Goal: Information Seeking & Learning: Learn about a topic

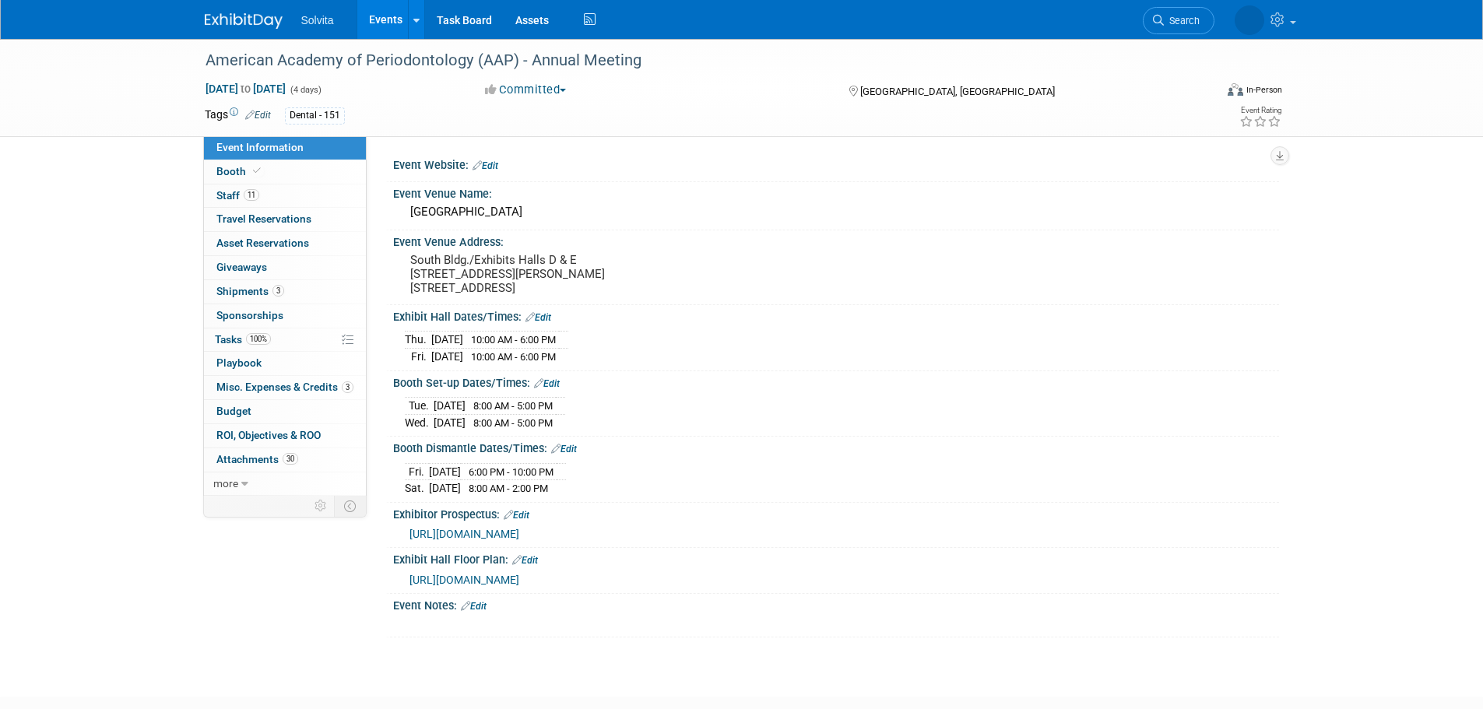
scroll to position [94, 0]
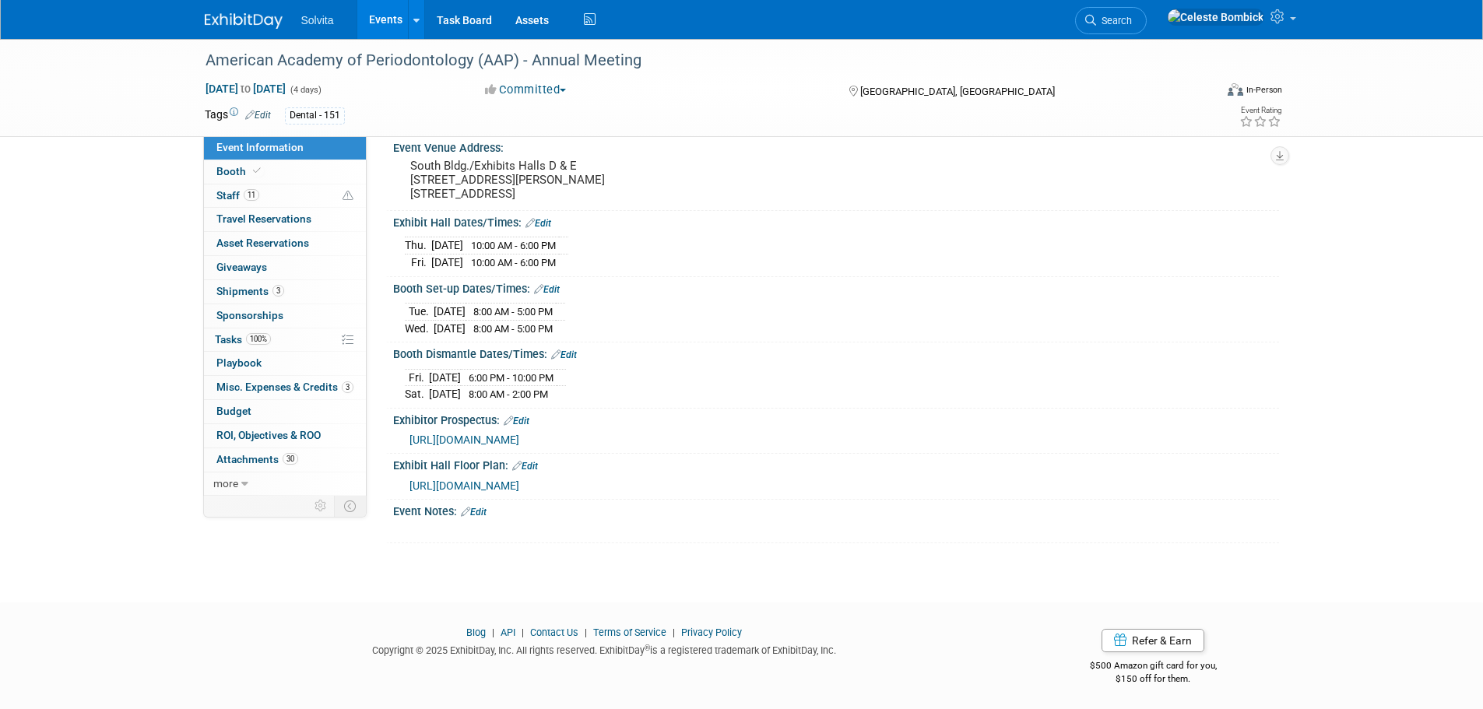
click at [234, 15] on img at bounding box center [244, 21] width 78 height 16
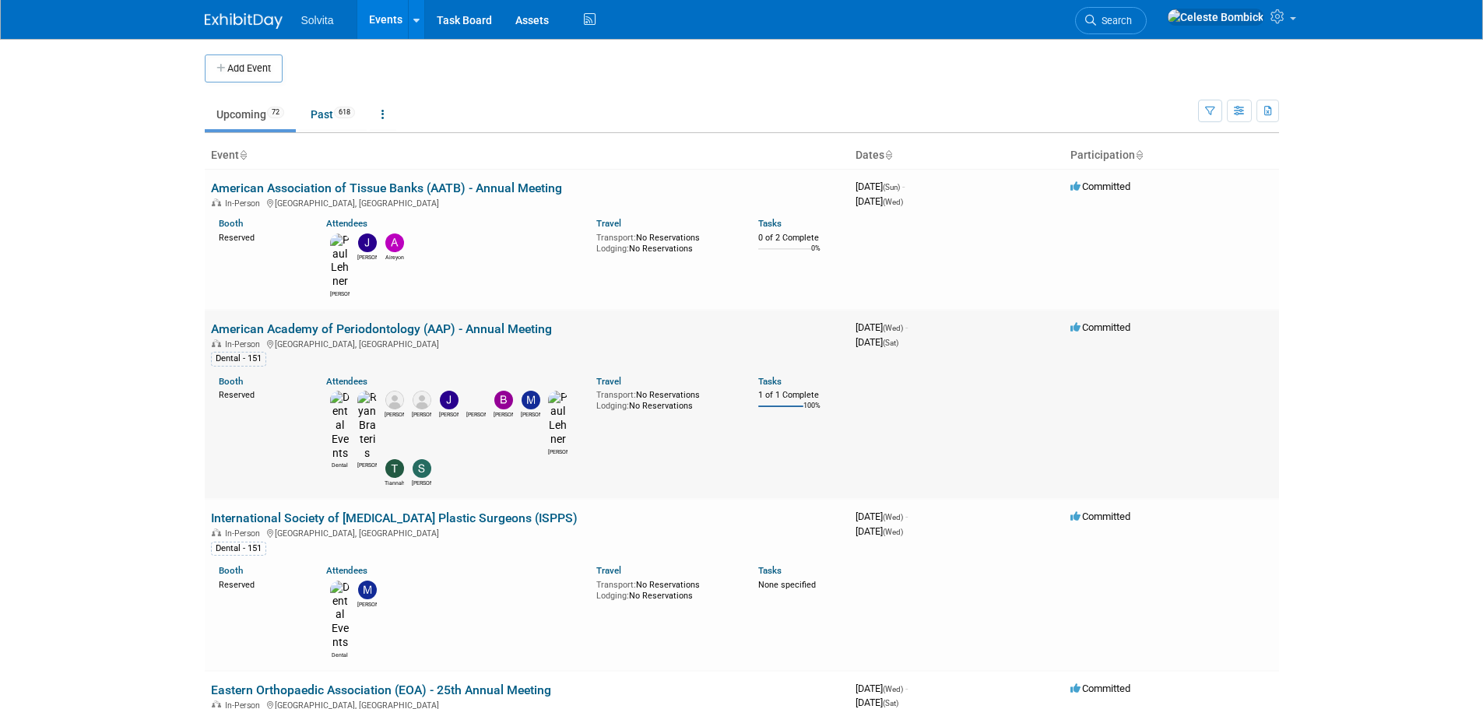
scroll to position [78, 0]
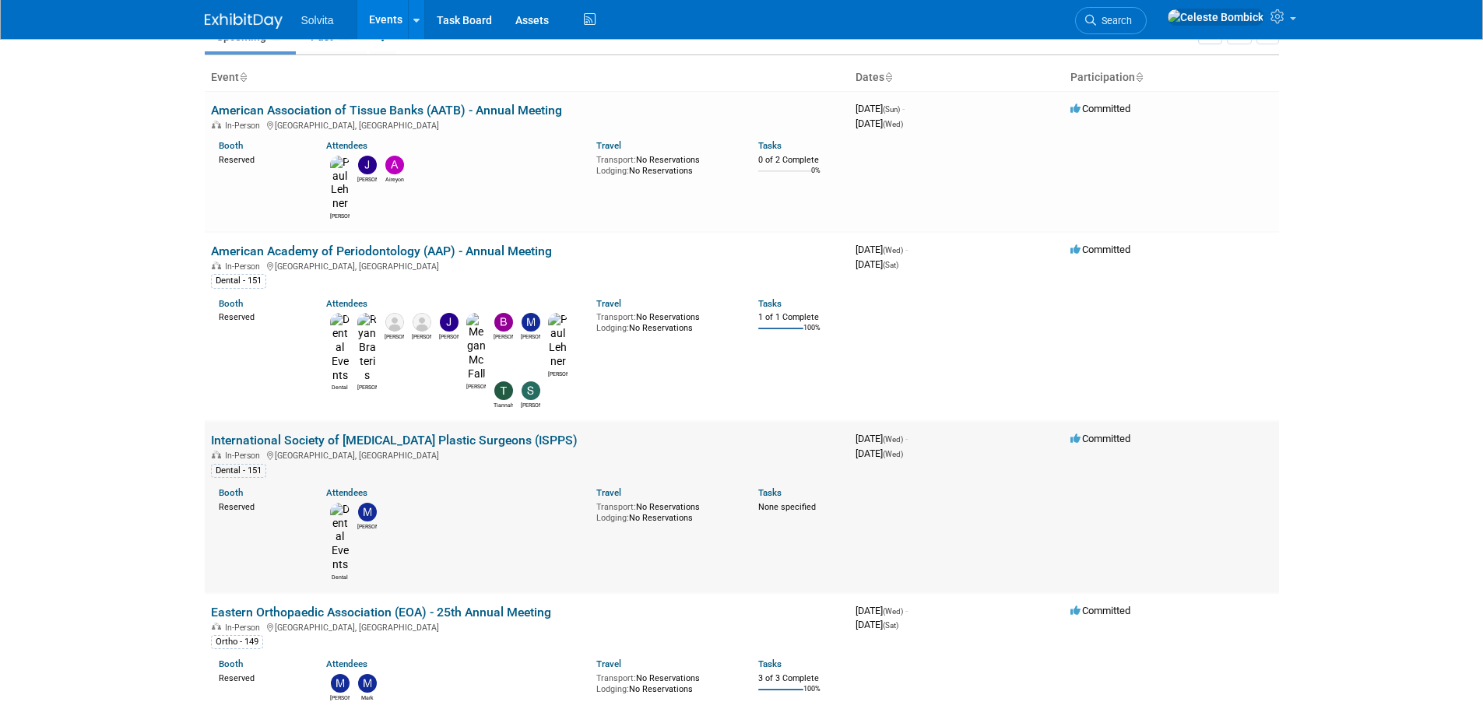
click at [346, 433] on link "International Society of [MEDICAL_DATA] Plastic Surgeons (ISPPS)" at bounding box center [394, 440] width 367 height 15
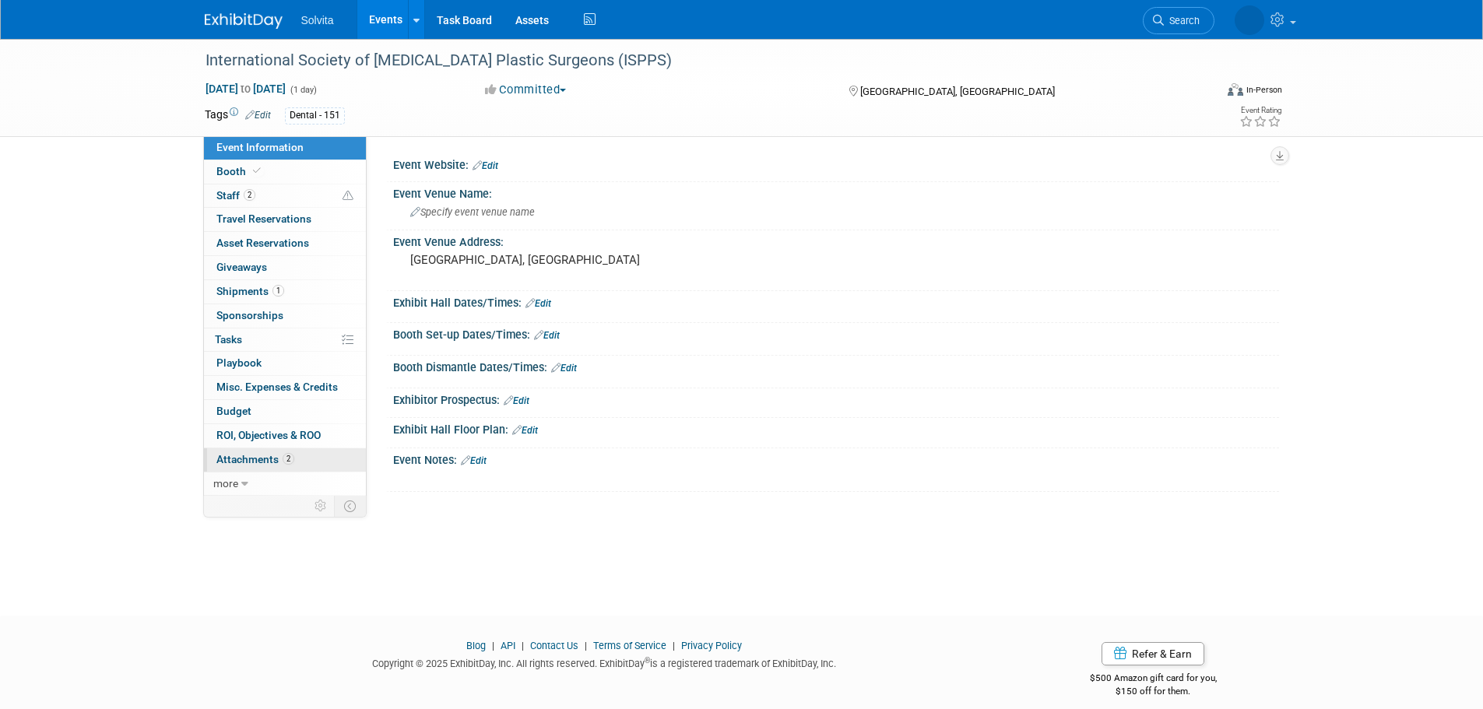
click at [286, 458] on span "2" at bounding box center [289, 459] width 12 height 12
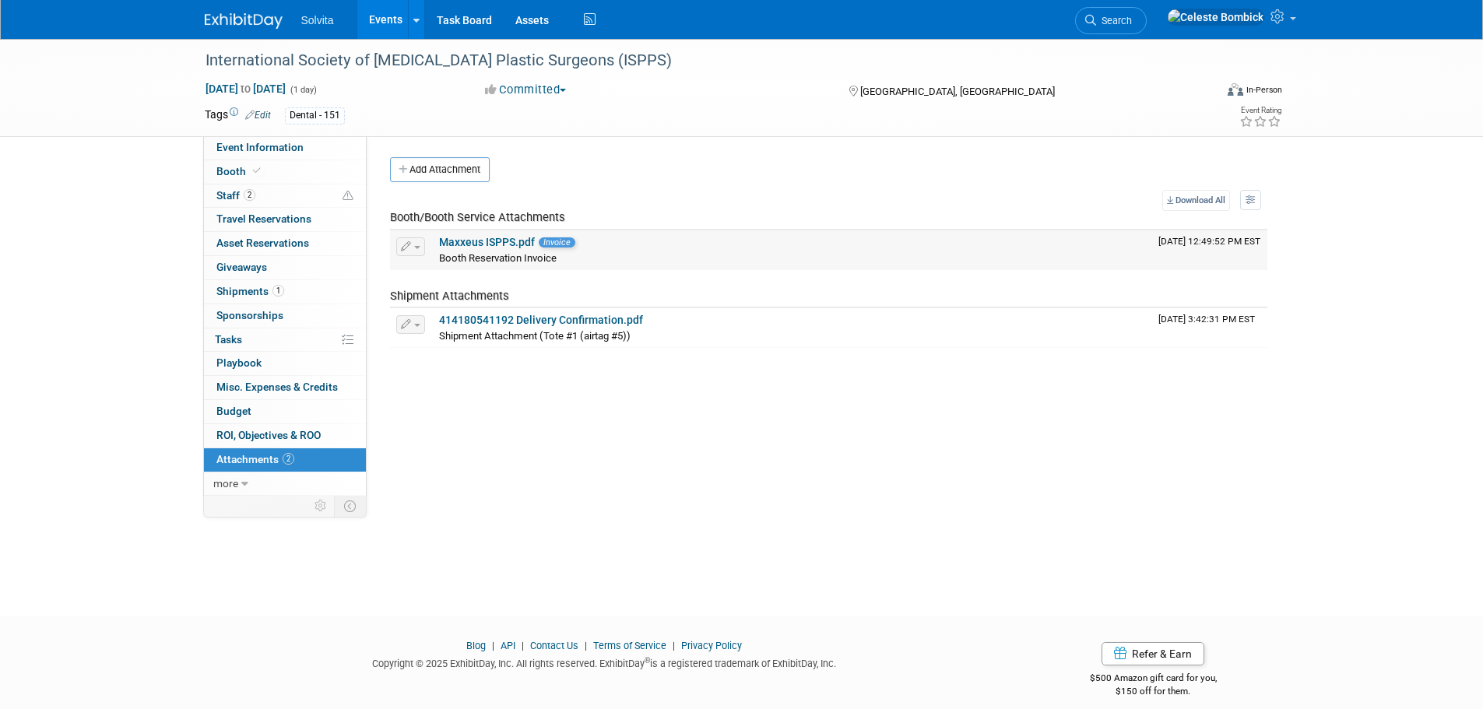
click at [506, 237] on link "Maxxeus ISPPS.pdf" at bounding box center [487, 242] width 96 height 12
click at [253, 89] on span "to" at bounding box center [245, 88] width 15 height 12
type input "[DATE]"
select select "9"
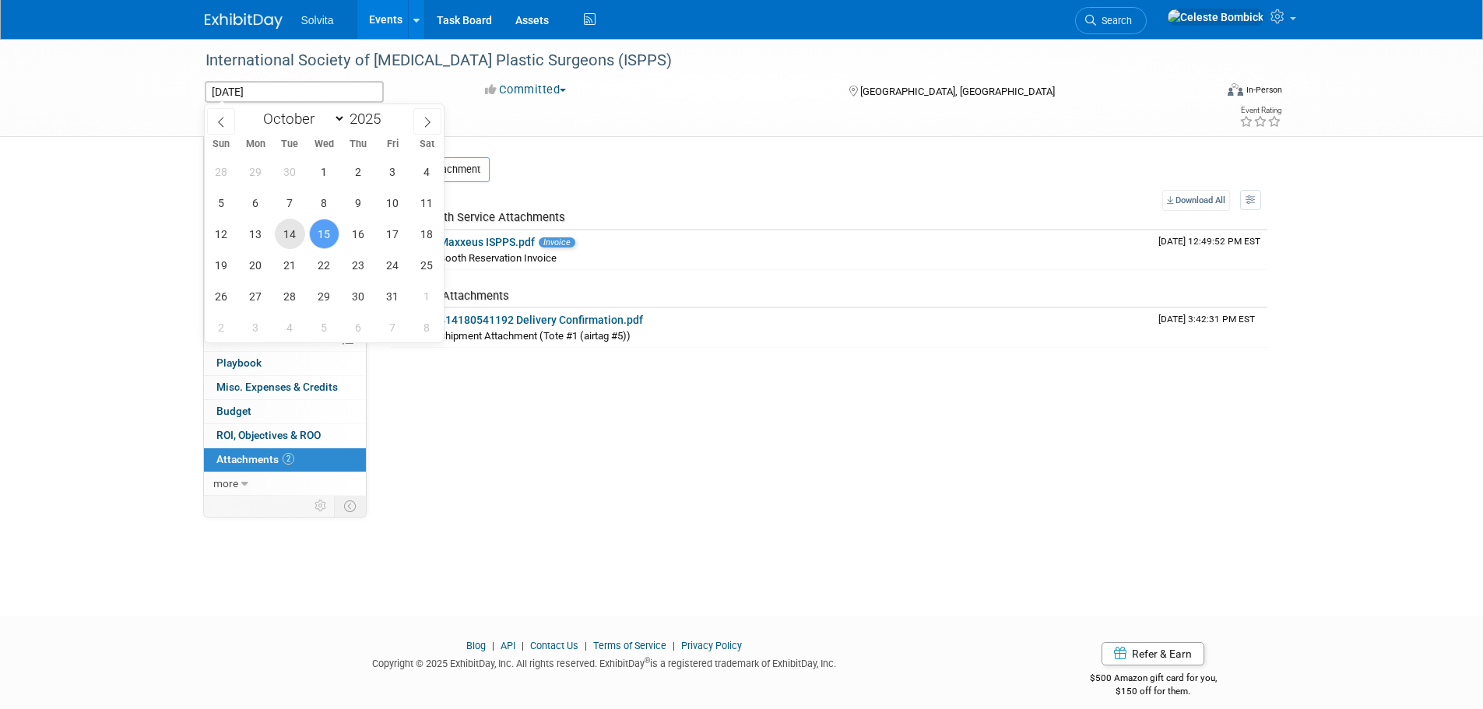
click at [290, 227] on span "14" at bounding box center [290, 234] width 30 height 30
type input "[DATE]"
click at [293, 230] on span "14" at bounding box center [290, 234] width 30 height 30
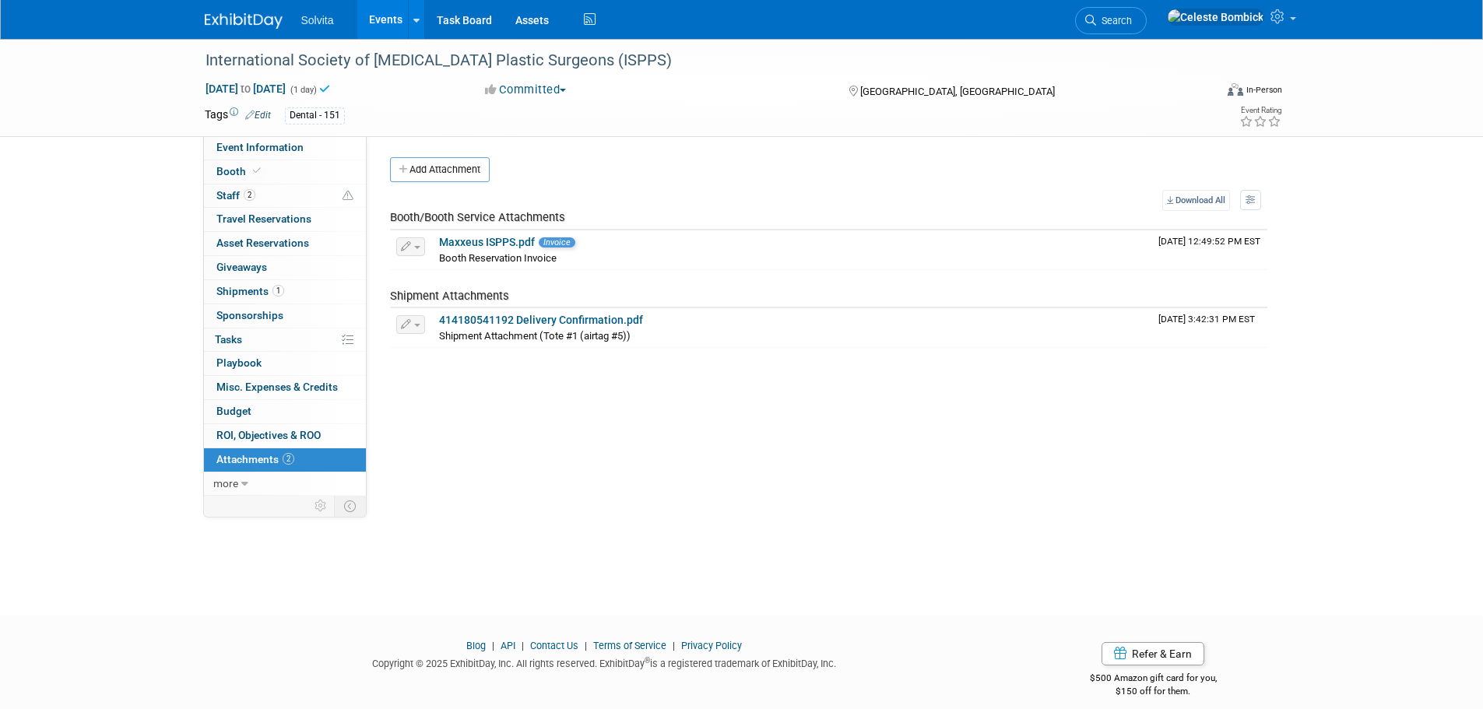
click at [268, 23] on img at bounding box center [244, 21] width 78 height 16
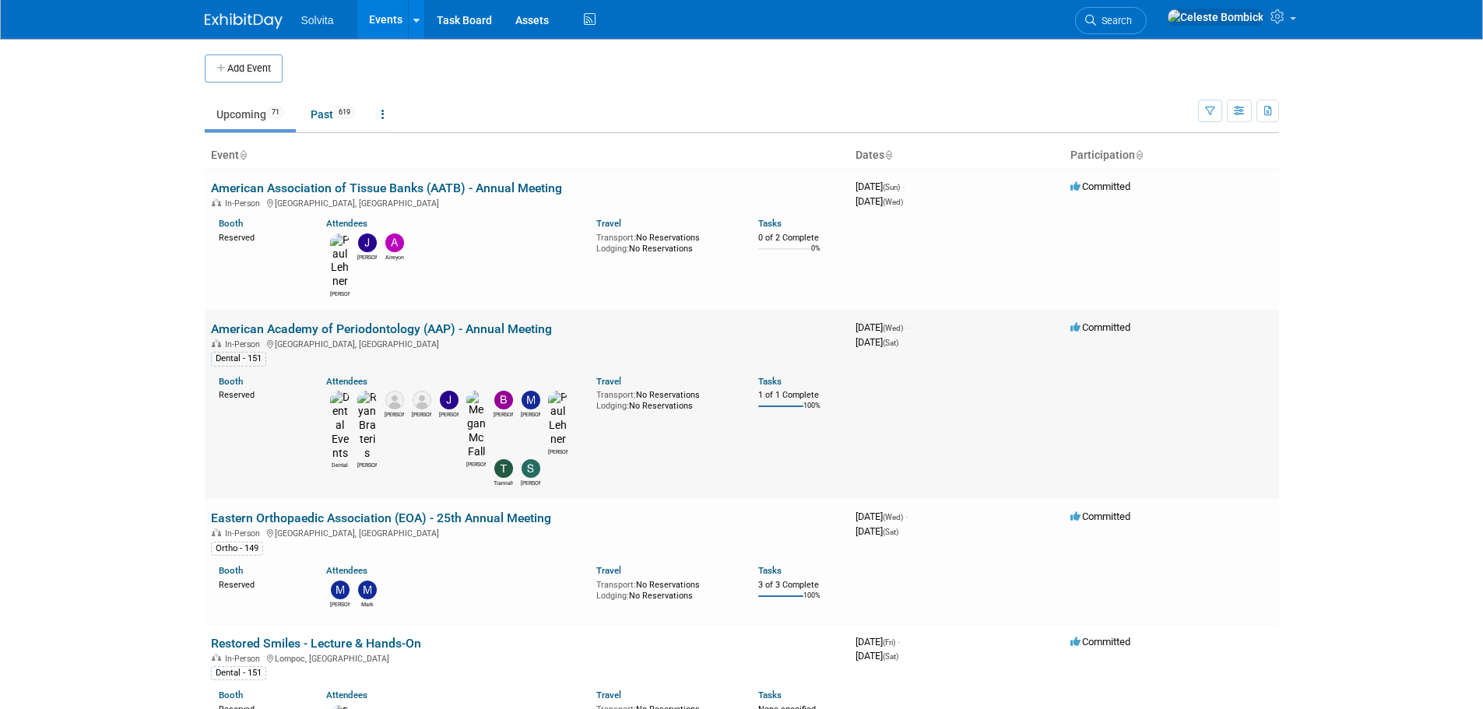
click at [321, 321] on link "American Academy of Periodontology (AAP) - Annual Meeting" at bounding box center [381, 328] width 341 height 15
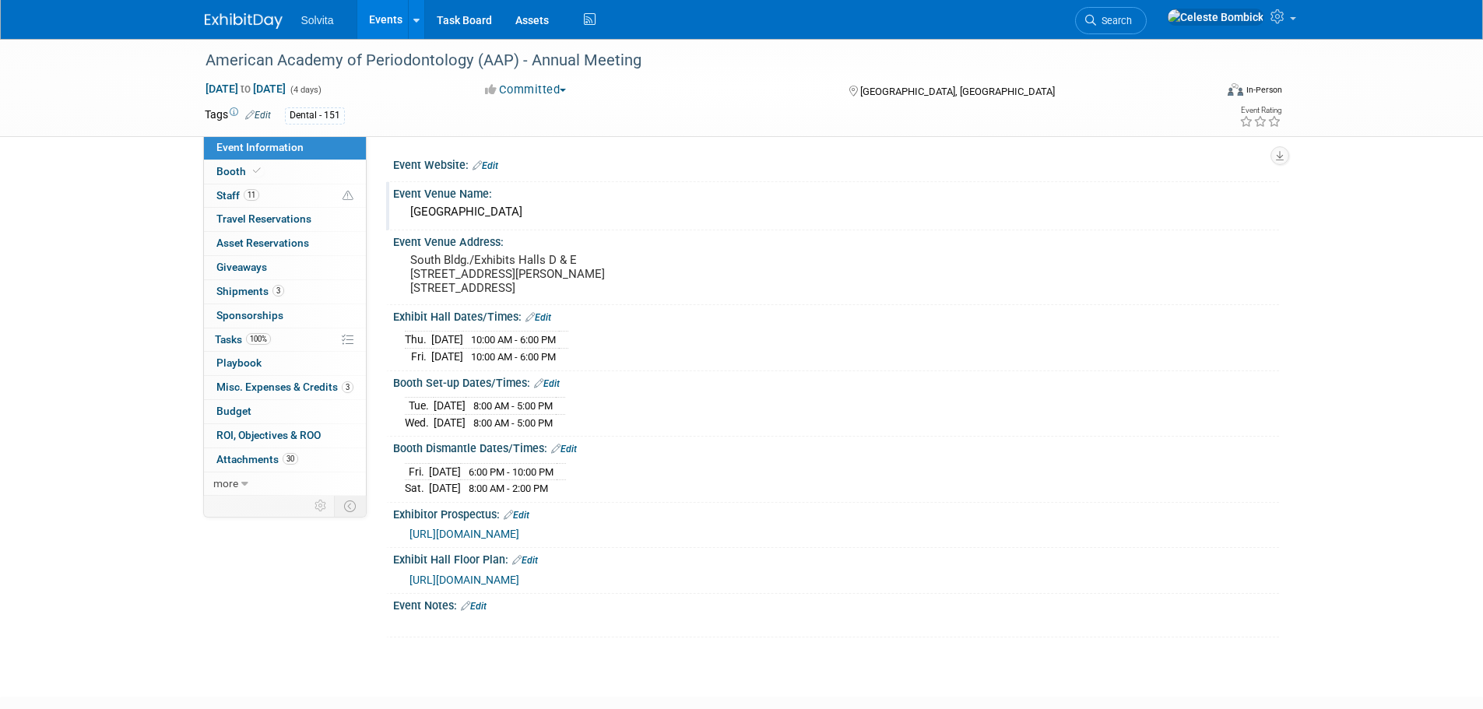
click at [474, 209] on div "[GEOGRAPHIC_DATA]" at bounding box center [836, 212] width 862 height 24
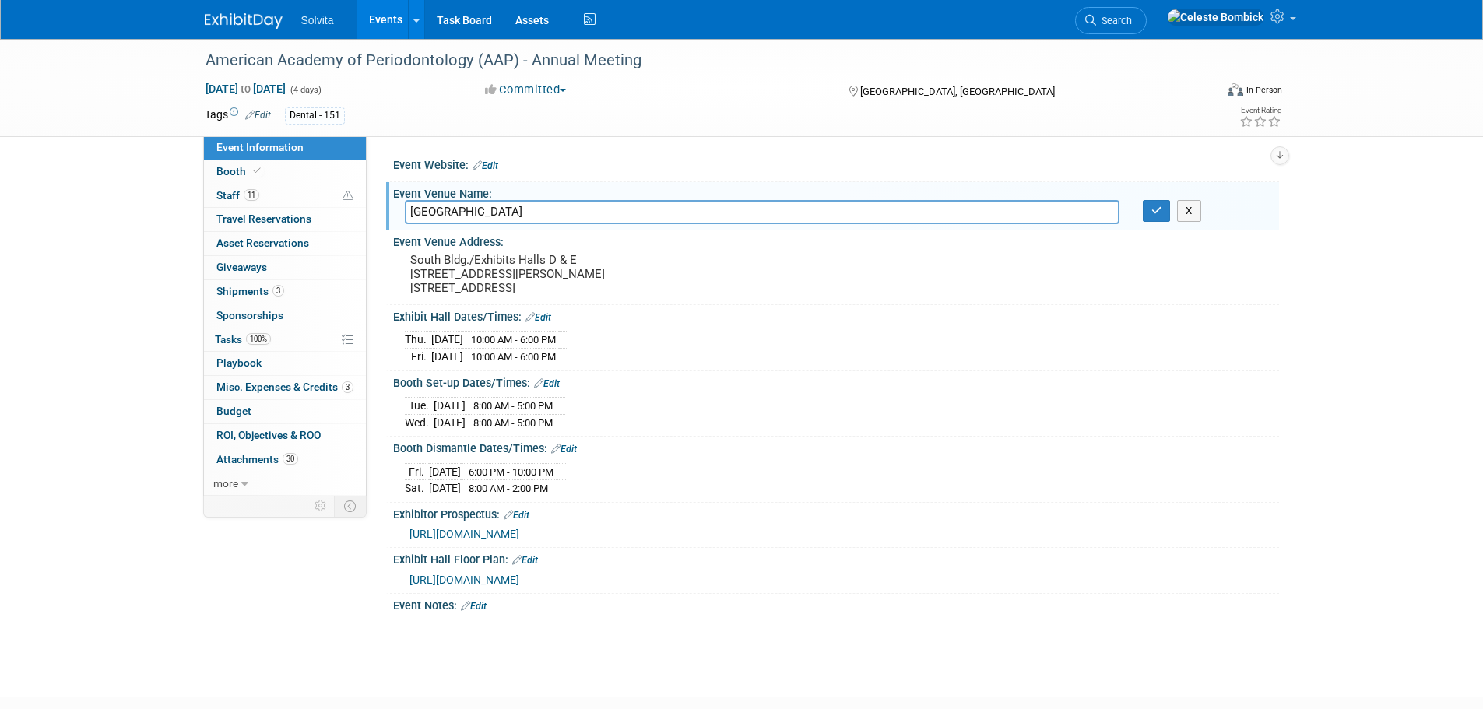
click at [474, 209] on input "[GEOGRAPHIC_DATA]" at bounding box center [762, 212] width 714 height 24
